Goal: Use online tool/utility

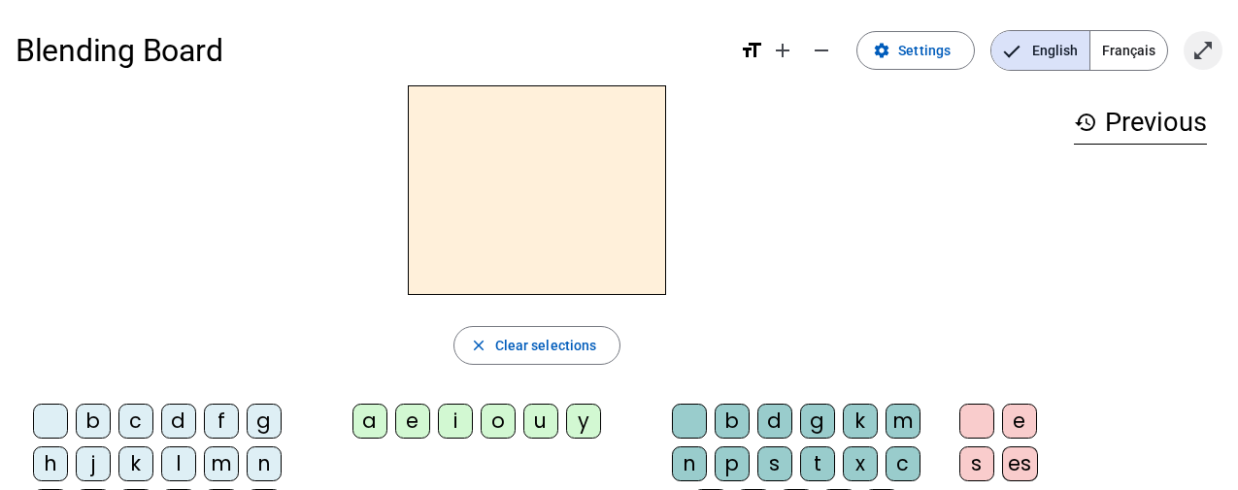
click at [1215, 30] on span "Enter full screen" at bounding box center [1203, 50] width 47 height 47
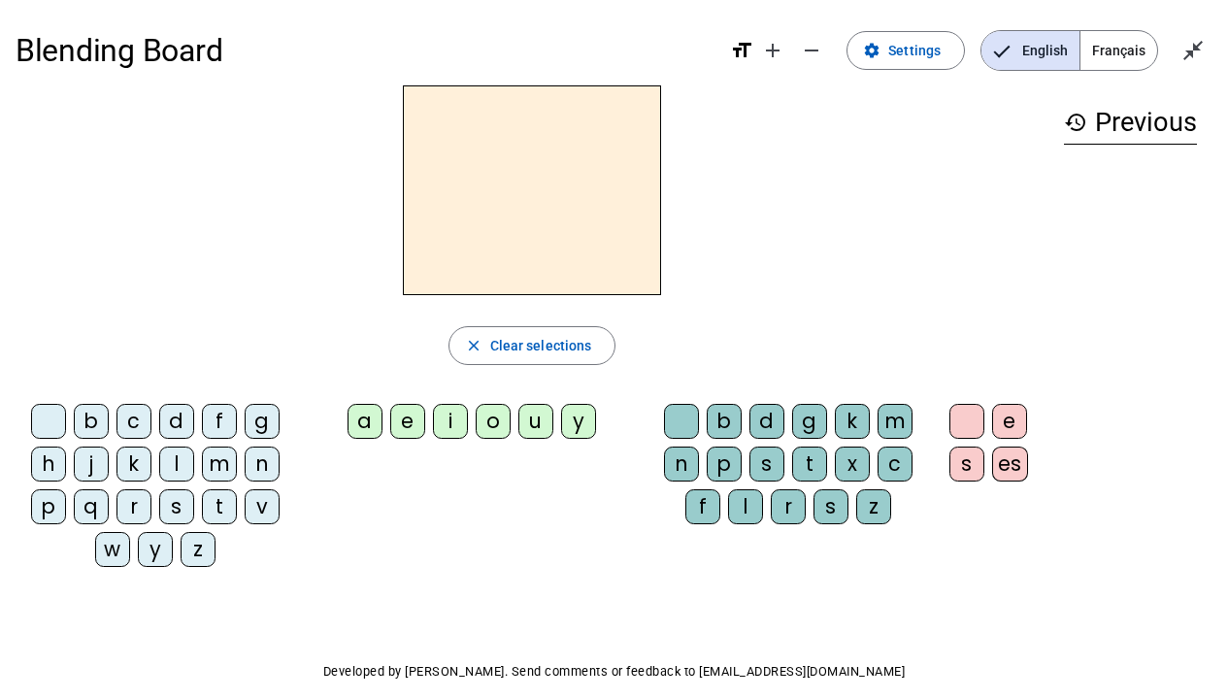
click at [172, 489] on div "s" at bounding box center [176, 506] width 35 height 35
click at [534, 430] on div "u" at bounding box center [535, 421] width 35 height 35
click at [91, 416] on div "b" at bounding box center [91, 421] width 35 height 35
click at [167, 466] on div "l" at bounding box center [176, 464] width 35 height 35
click at [169, 422] on div "d" at bounding box center [176, 421] width 35 height 35
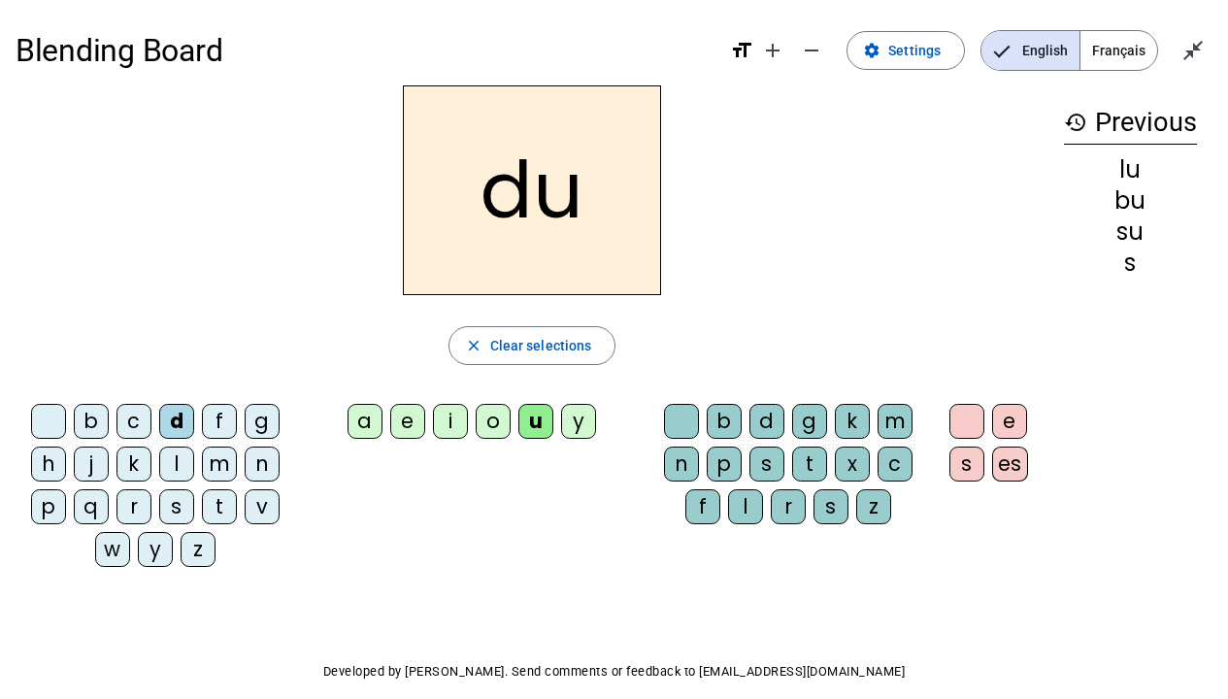
click at [221, 489] on div "t" at bounding box center [219, 506] width 35 height 35
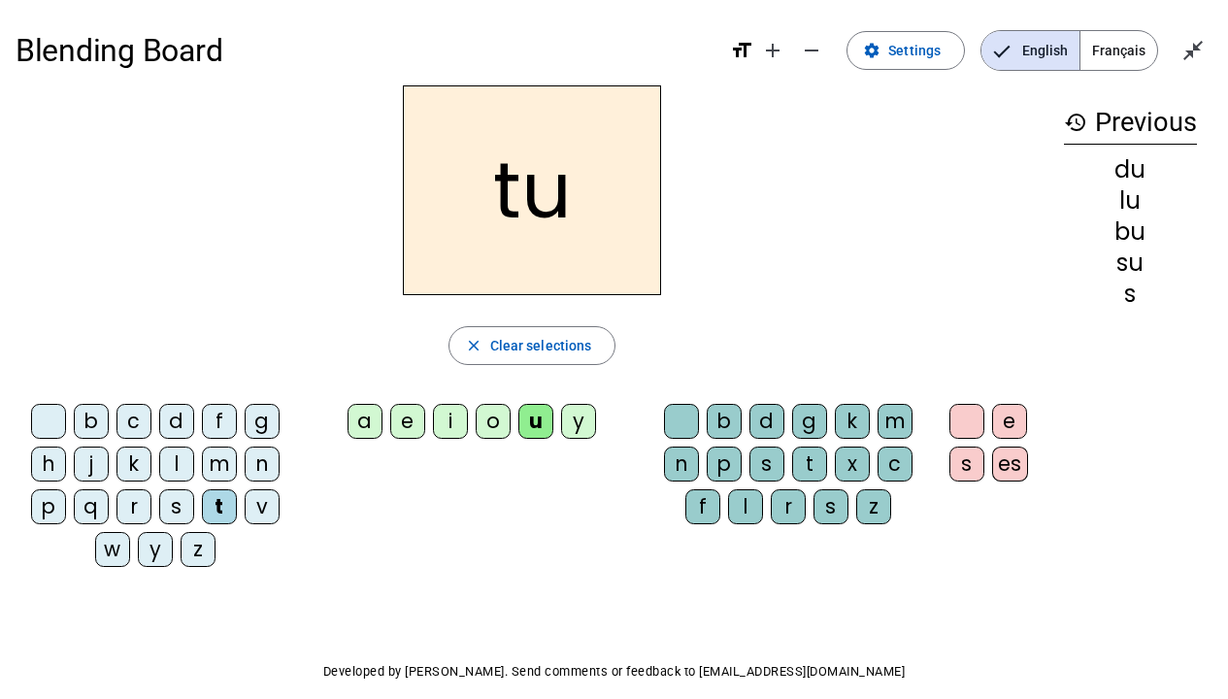
click at [360, 417] on div "a" at bounding box center [365, 421] width 35 height 35
click at [174, 489] on div "s" at bounding box center [176, 506] width 35 height 35
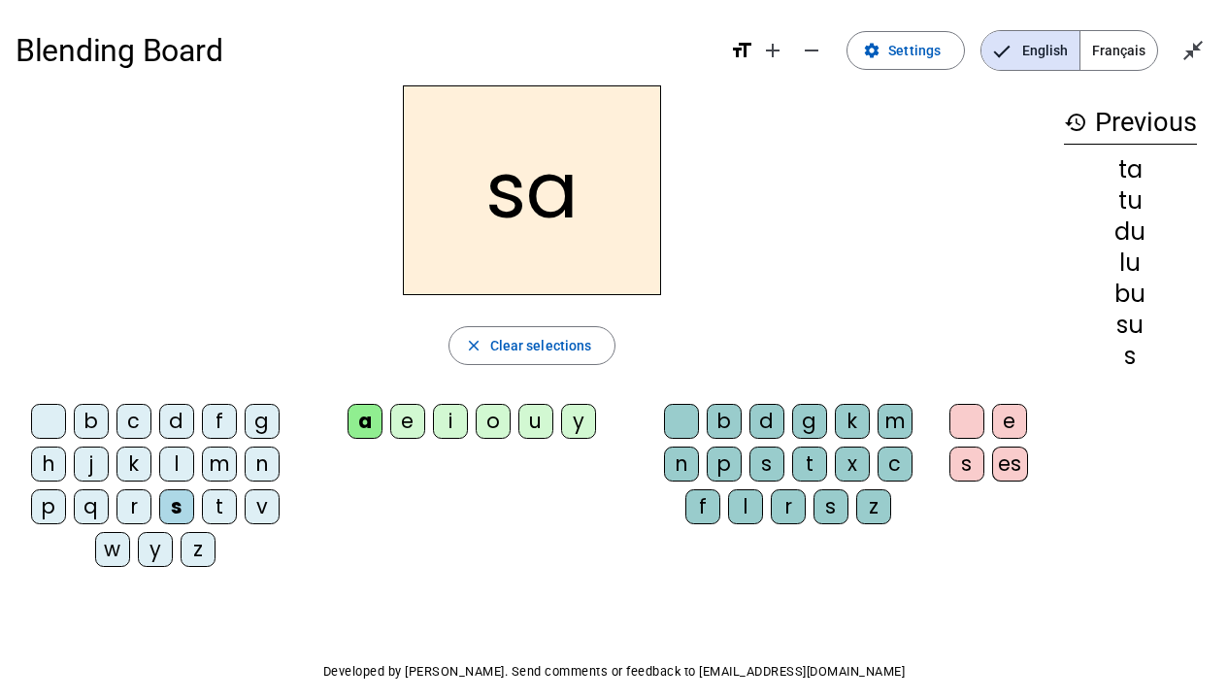
click at [217, 460] on div "m" at bounding box center [219, 464] width 35 height 35
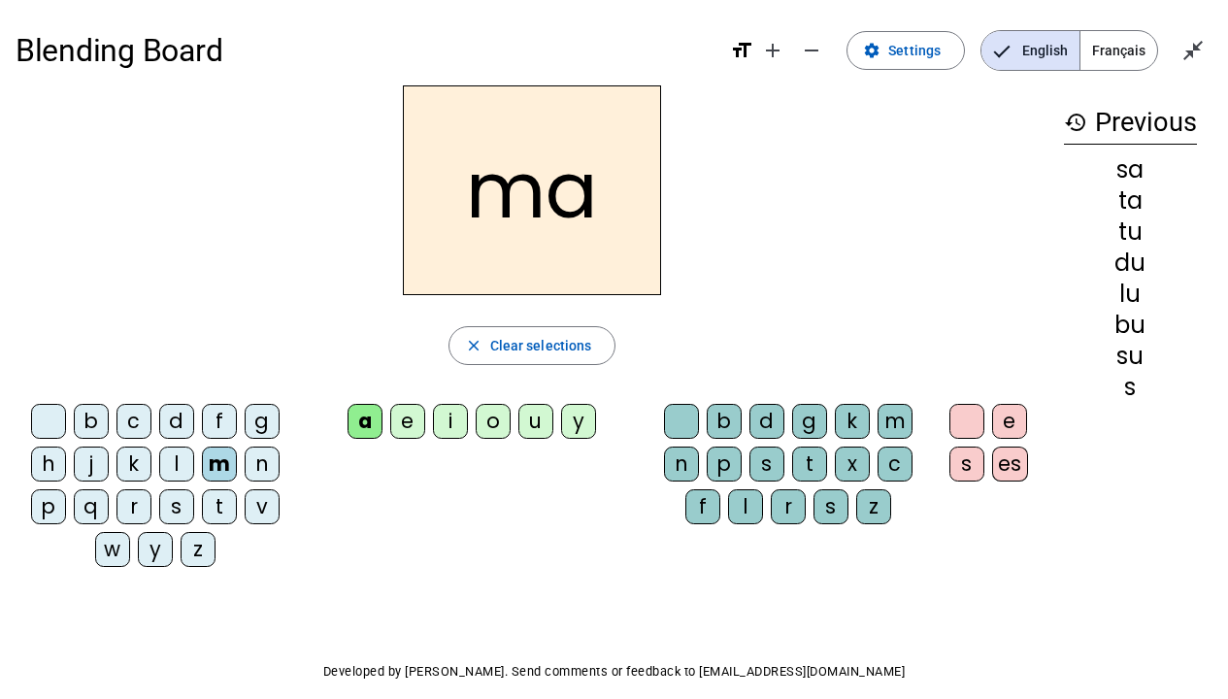
click at [174, 459] on div "l" at bounding box center [176, 464] width 35 height 35
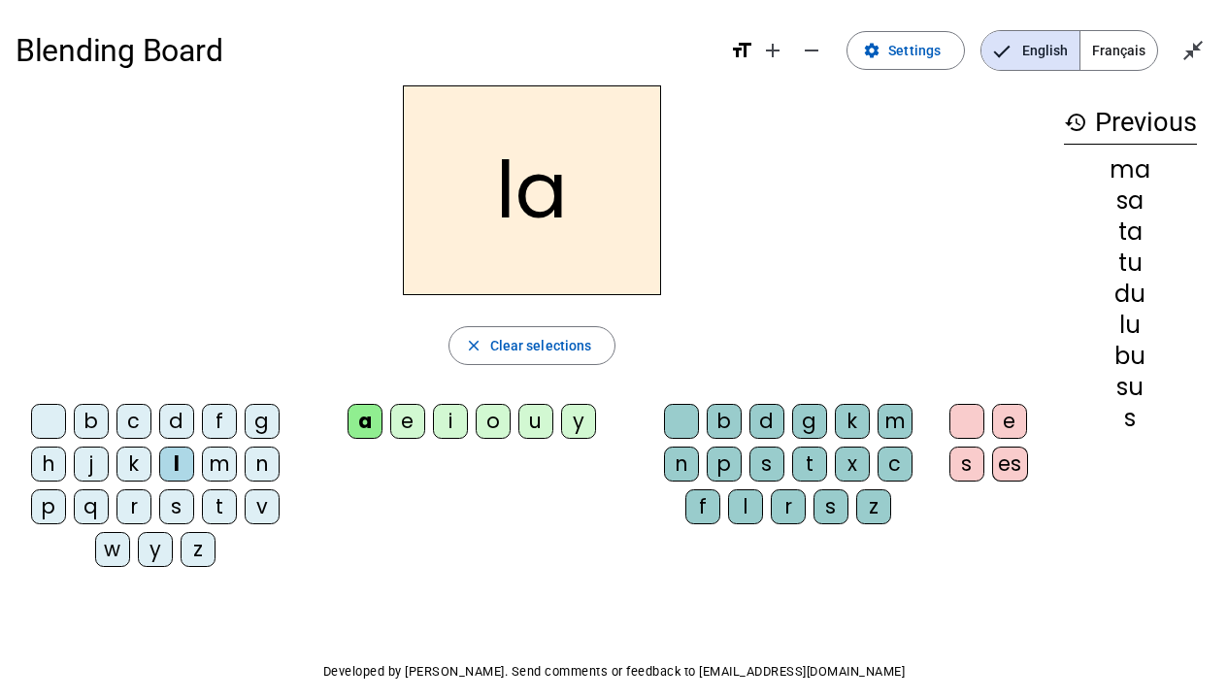
click at [402, 416] on div "e" at bounding box center [407, 421] width 35 height 35
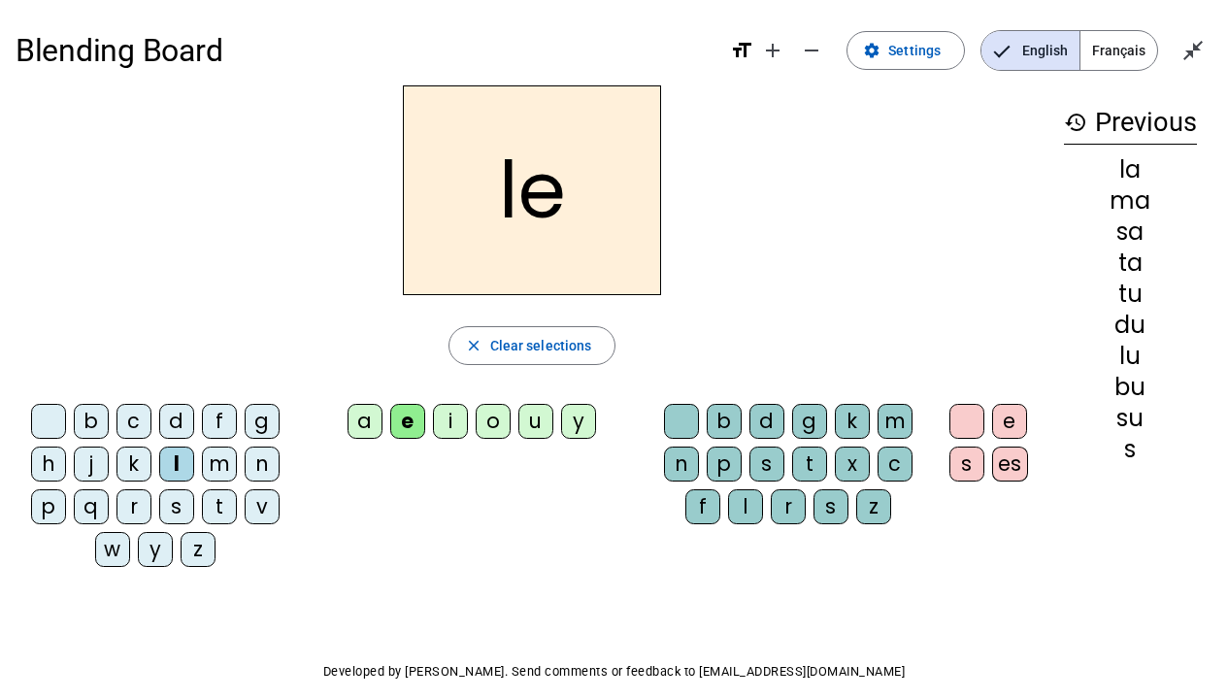
click at [173, 489] on div "s" at bounding box center [176, 506] width 35 height 35
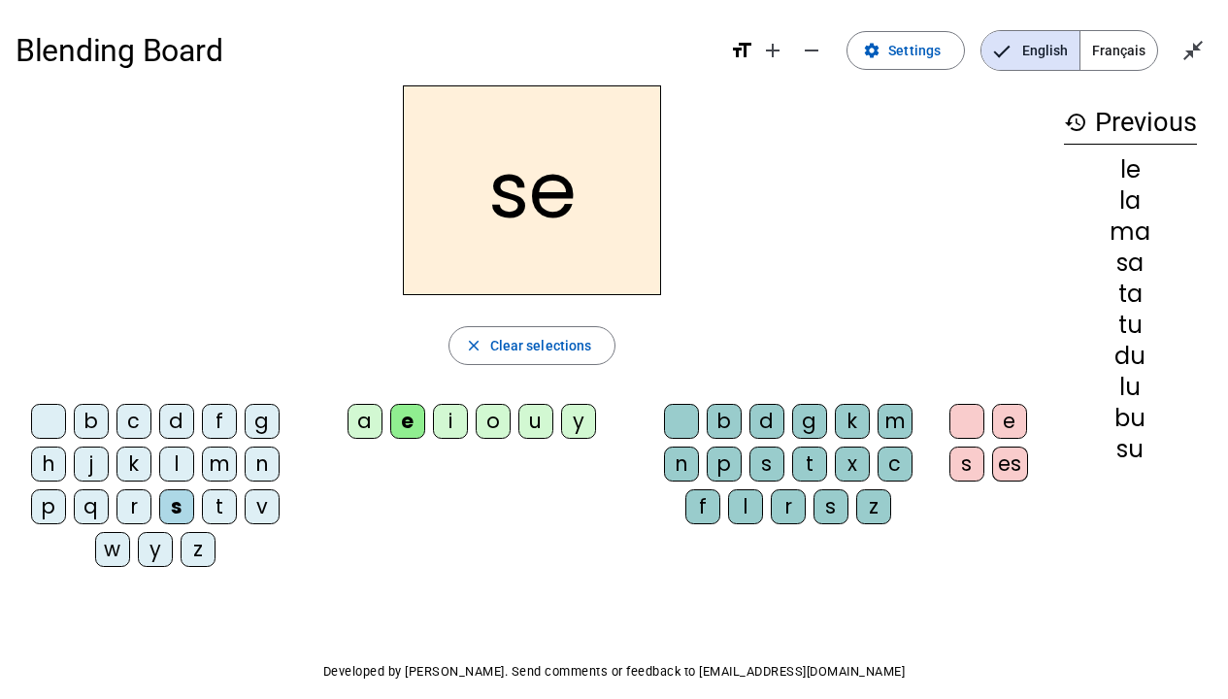
click at [454, 422] on div "i" at bounding box center [450, 421] width 35 height 35
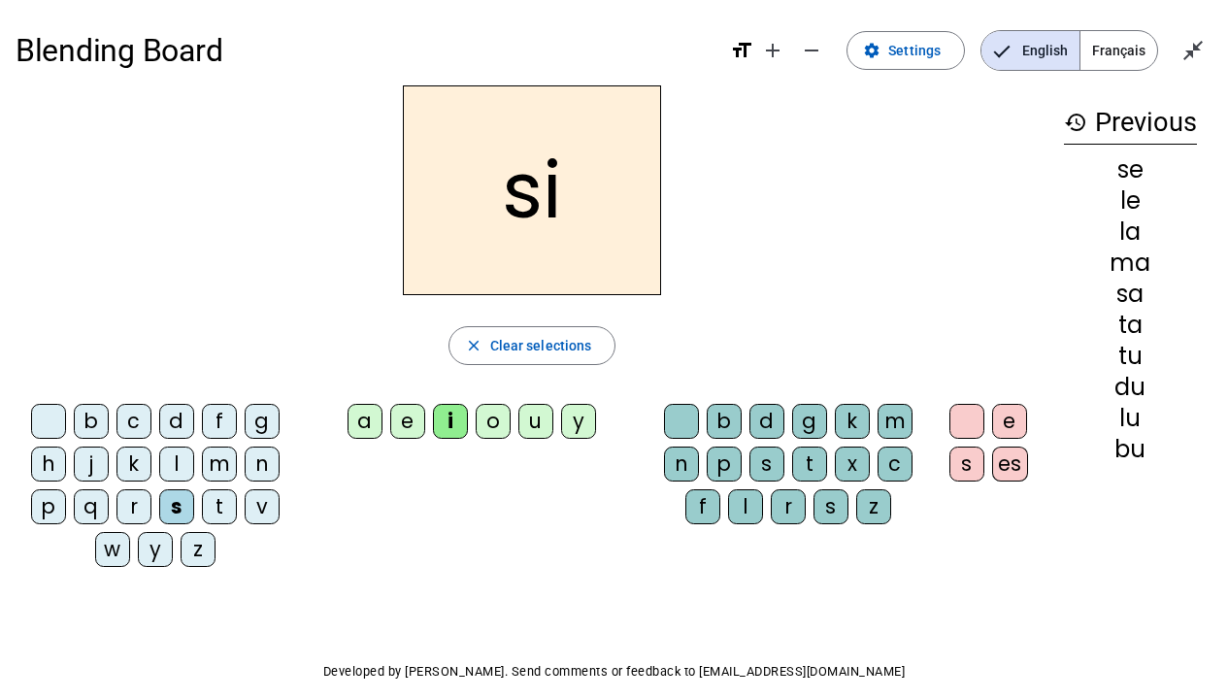
click at [260, 459] on div "n" at bounding box center [262, 464] width 35 height 35
click at [56, 489] on div "p" at bounding box center [48, 506] width 35 height 35
